Goal: Task Accomplishment & Management: Use online tool/utility

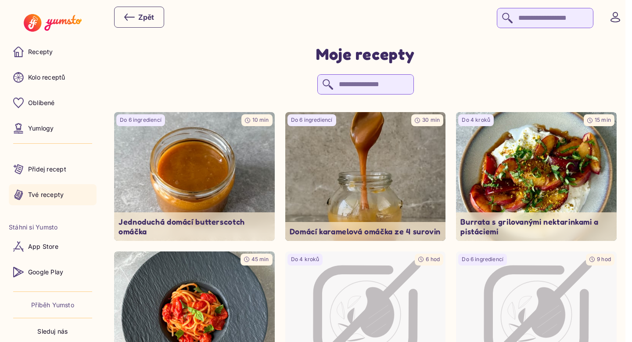
scroll to position [218, 0]
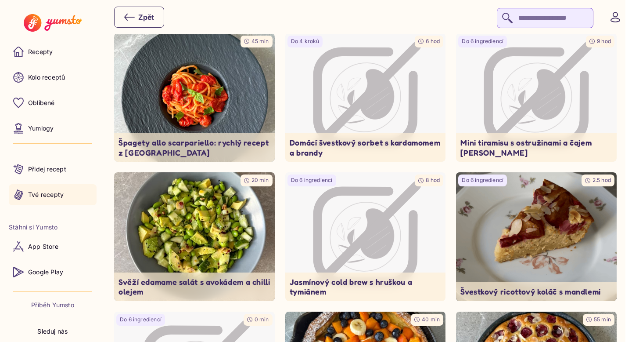
click at [54, 198] on p "Tvé recepty" at bounding box center [46, 194] width 36 height 9
click at [44, 198] on p "Tvé recepty" at bounding box center [46, 194] width 36 height 9
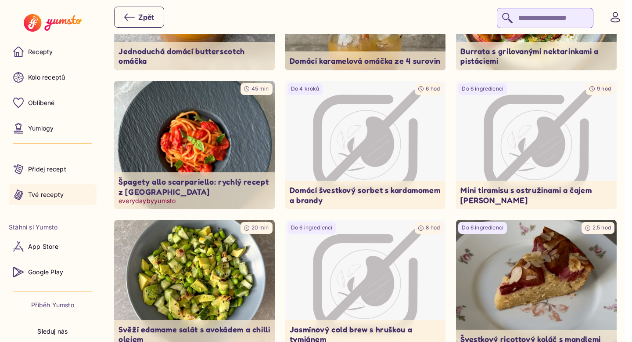
scroll to position [0, 0]
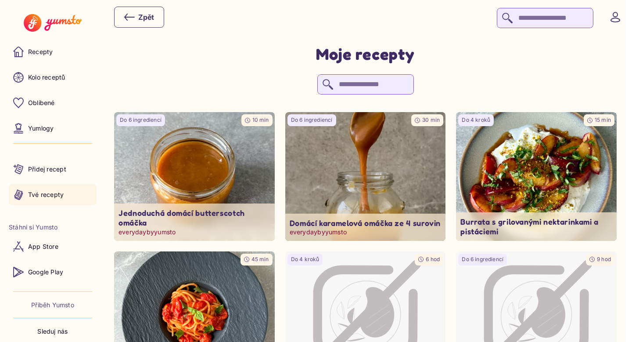
click at [380, 147] on img at bounding box center [365, 176] width 169 height 135
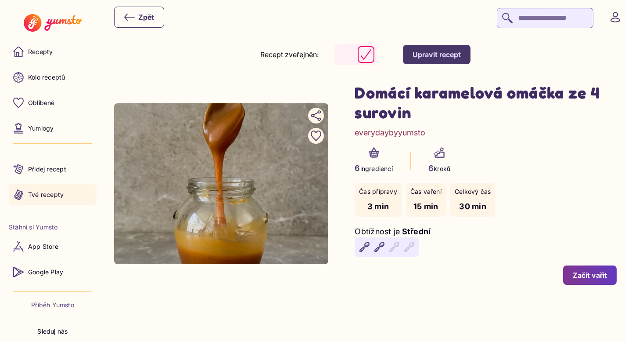
click at [36, 192] on p "Tvé recepty" at bounding box center [46, 194] width 36 height 9
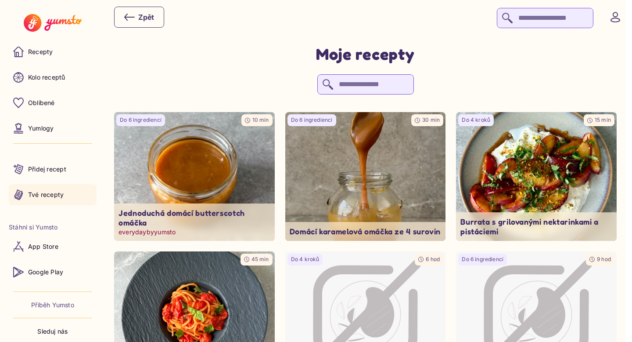
click at [209, 148] on img at bounding box center [194, 176] width 169 height 135
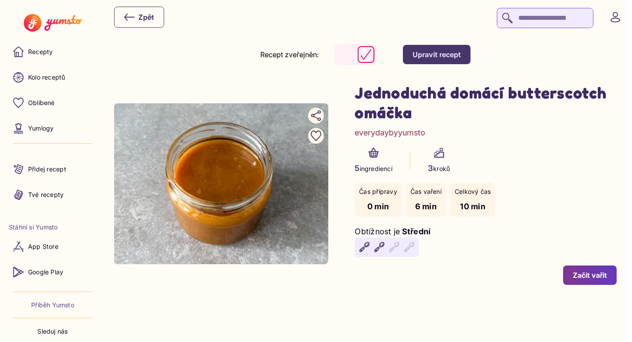
drag, startPoint x: 514, startPoint y: 95, endPoint x: 526, endPoint y: 109, distance: 19.0
click at [526, 109] on h1 "Jednoduchá domácí butterscotch omáčka" at bounding box center [486, 103] width 262 height 40
copy h1 "butterscotch omáčka"
click at [35, 191] on p "Tvé recepty" at bounding box center [46, 194] width 36 height 9
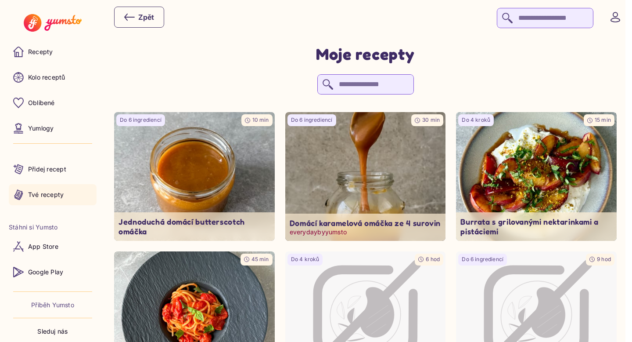
click at [359, 192] on img at bounding box center [365, 176] width 169 height 135
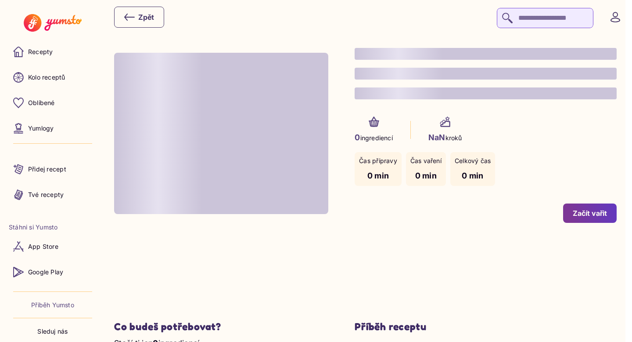
type input "*"
